Goal: Information Seeking & Learning: Understand process/instructions

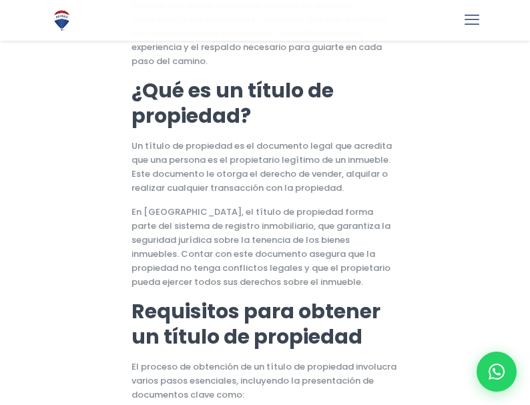
scroll to position [289, 0]
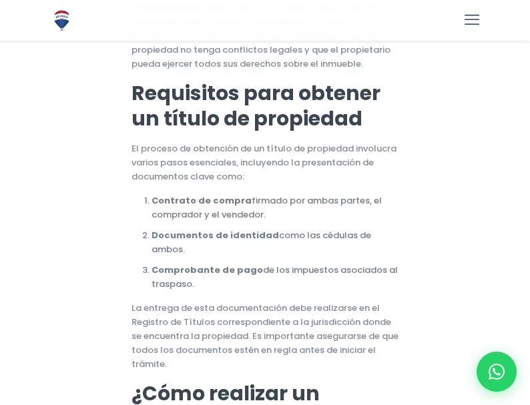
scroll to position [529, 0]
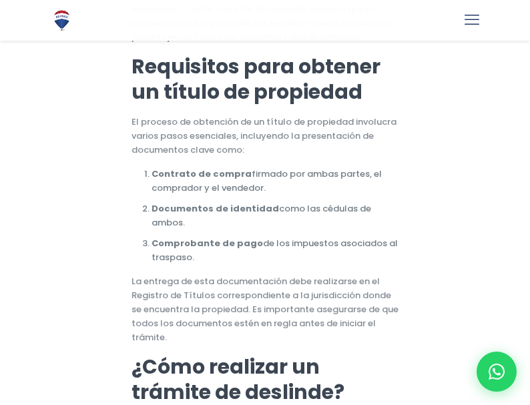
click at [277, 143] on p "El proceso de obtención de un título de propiedad involucra varios pasos esenci…" at bounding box center [266, 136] width 268 height 42
click at [288, 176] on li "Contrato de compra firmado por ambas partes, el comprador y el vendedor." at bounding box center [276, 181] width 248 height 28
click at [299, 172] on li "Contrato de compra firmado por ambas partes, el comprador y el vendedor." at bounding box center [276, 181] width 248 height 28
click at [239, 237] on strong "Comprobante de pago" at bounding box center [208, 243] width 112 height 13
click at [193, 249] on li "Comprobante de pago de los impuestos asociados al traspaso." at bounding box center [276, 250] width 248 height 28
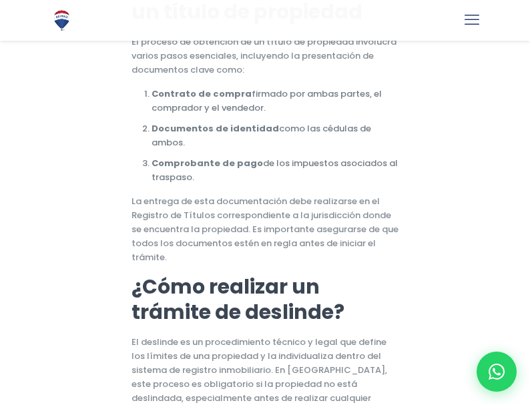
scroll to position [583, 0]
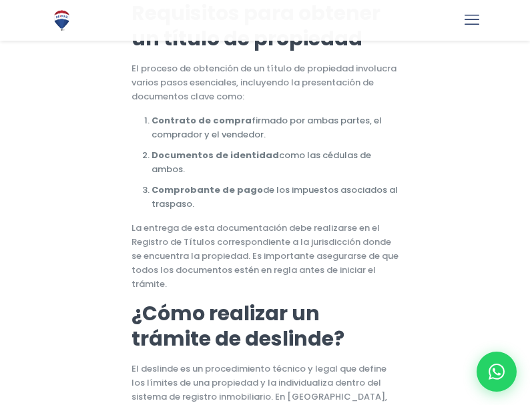
click at [372, 248] on p "La entrega de esta documentación debe realizarse en el Registro de Títulos corr…" at bounding box center [266, 256] width 268 height 70
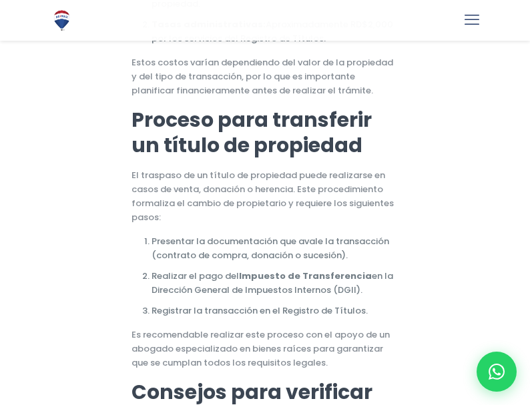
scroll to position [1357, 0]
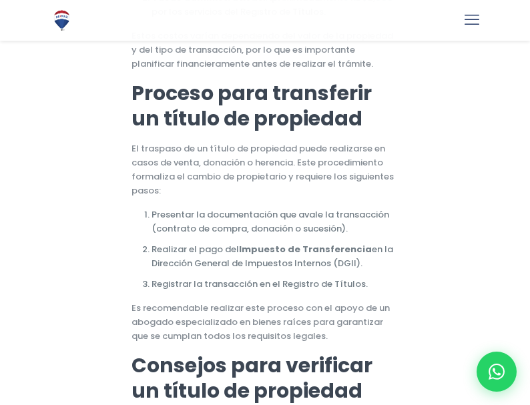
click at [256, 208] on li "Presentar la documentación que avale la transacción (contrato de compra, donaci…" at bounding box center [276, 222] width 248 height 28
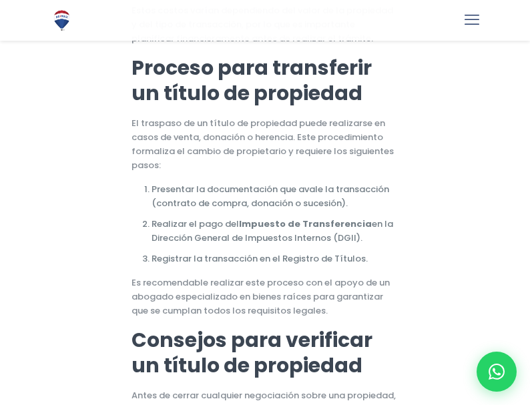
scroll to position [1384, 0]
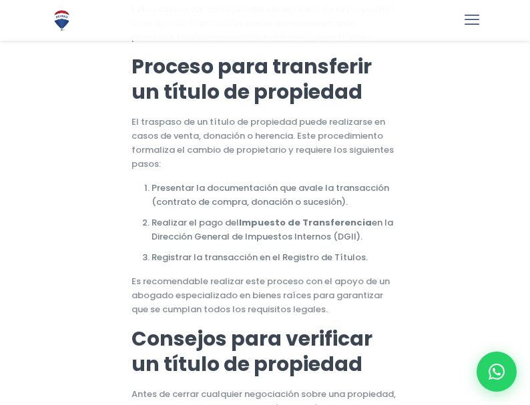
click at [240, 216] on strong "Impuesto de Transferencia" at bounding box center [305, 222] width 133 height 13
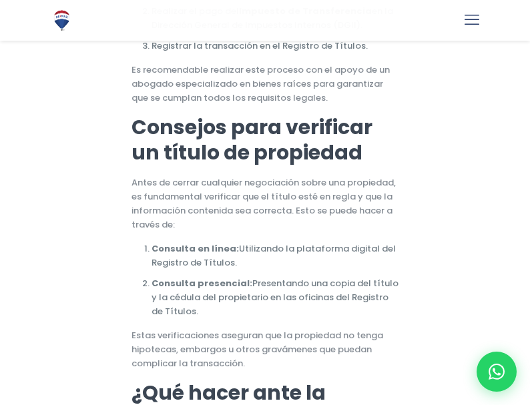
scroll to position [1598, 0]
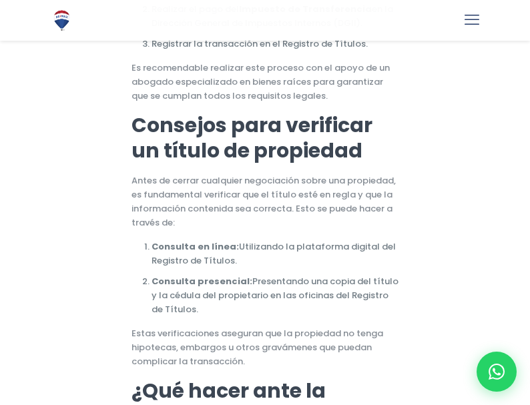
click at [166, 174] on p "Antes de cerrar cualquier negociación sobre una propiedad, es fundamental verif…" at bounding box center [266, 202] width 268 height 56
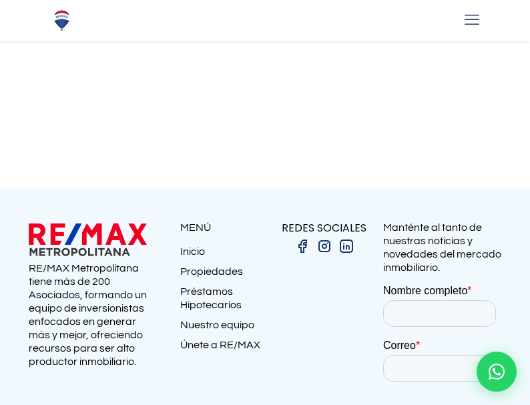
scroll to position [2239, 0]
